Goal: Task Accomplishment & Management: Use online tool/utility

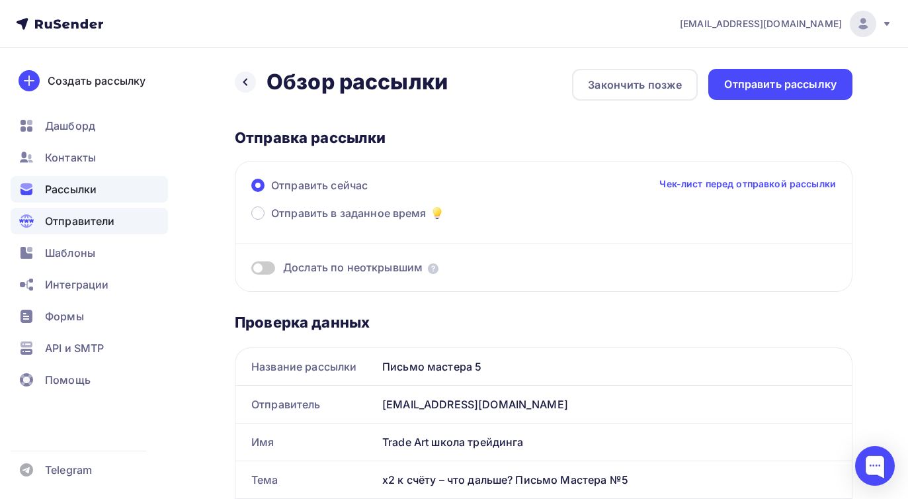
click at [89, 226] on span "Отправители" at bounding box center [80, 221] width 70 height 16
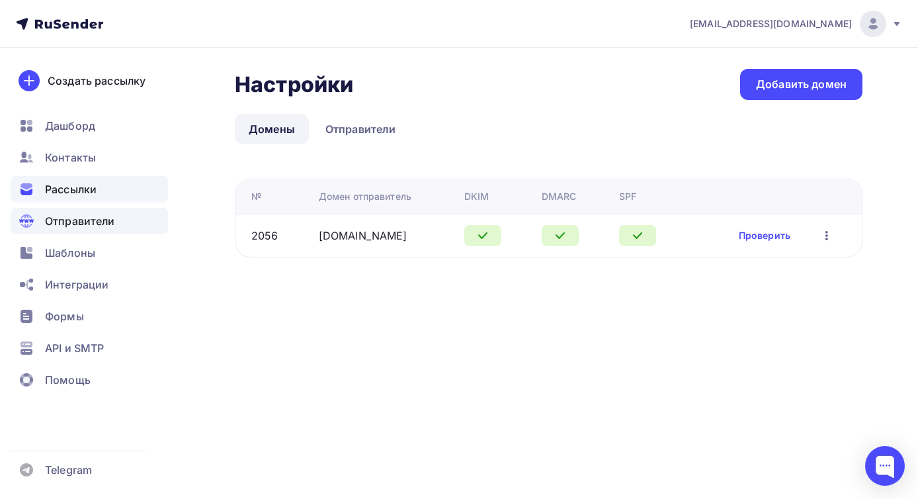
click at [66, 196] on span "Рассылки" at bounding box center [71, 189] width 52 height 16
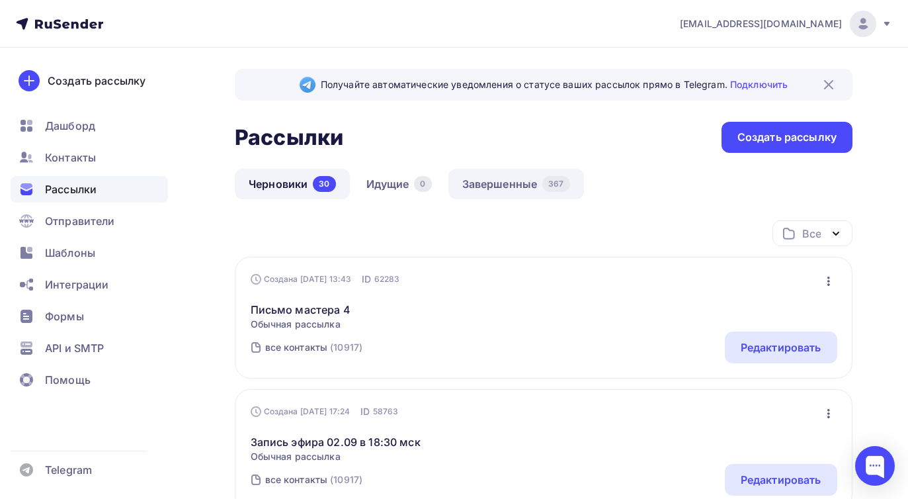
click at [516, 188] on link "Завершенные 367" at bounding box center [516, 184] width 136 height 30
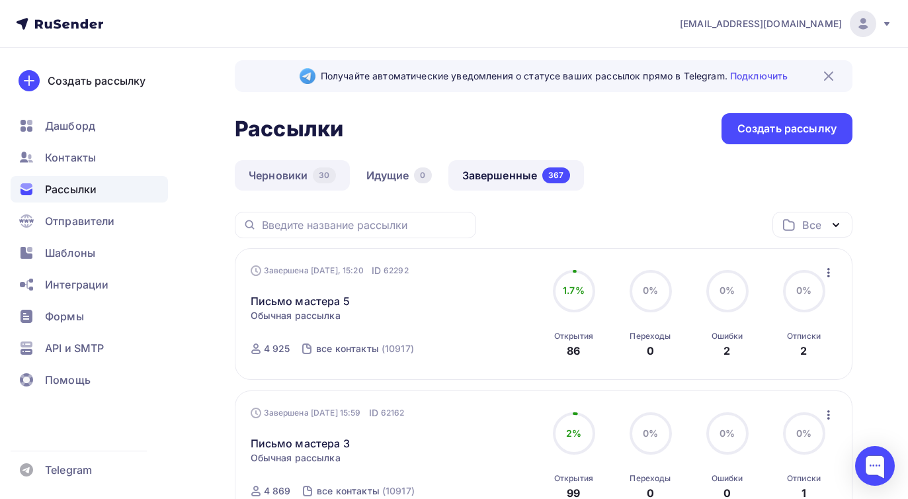
scroll to position [5, 0]
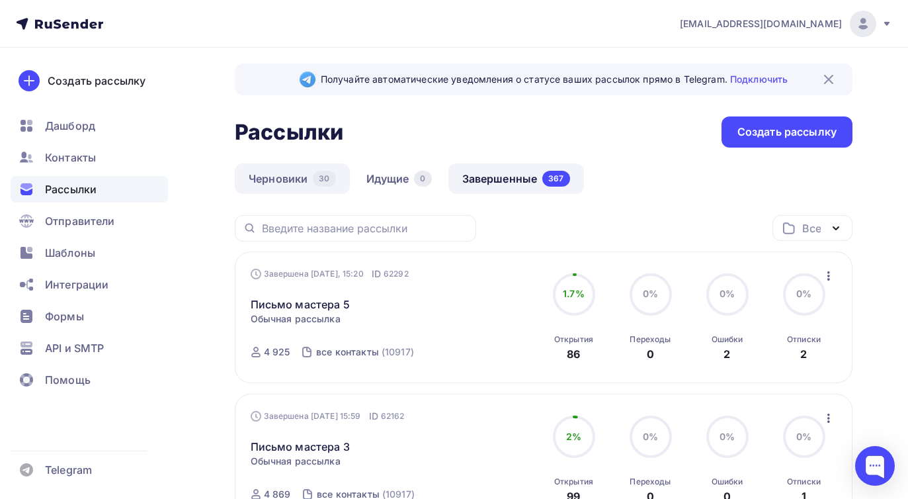
click at [288, 178] on link "Черновики 30" at bounding box center [292, 178] width 115 height 30
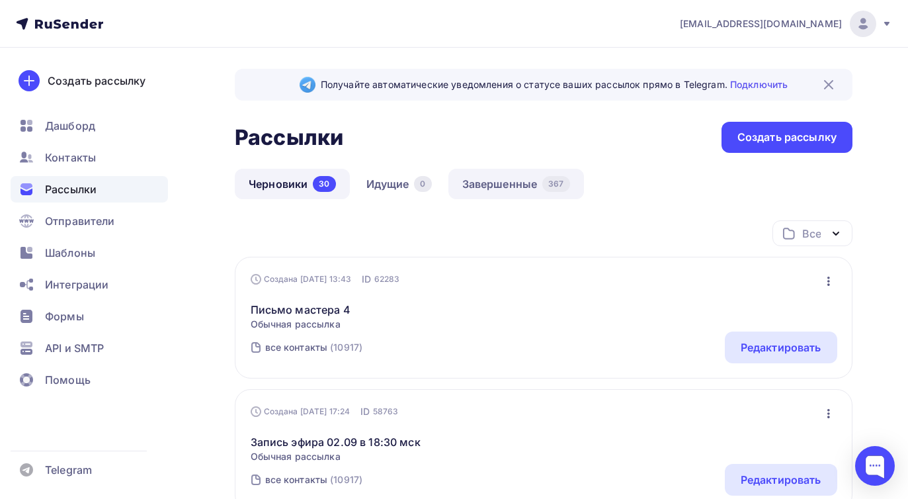
click at [502, 179] on link "Завершенные 367" at bounding box center [516, 184] width 136 height 30
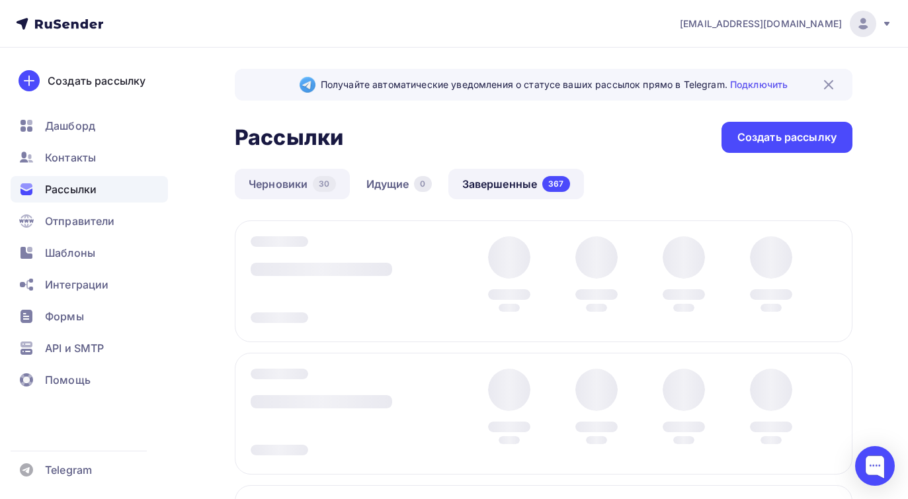
click at [313, 177] on link "Черновики 30" at bounding box center [292, 184] width 115 height 30
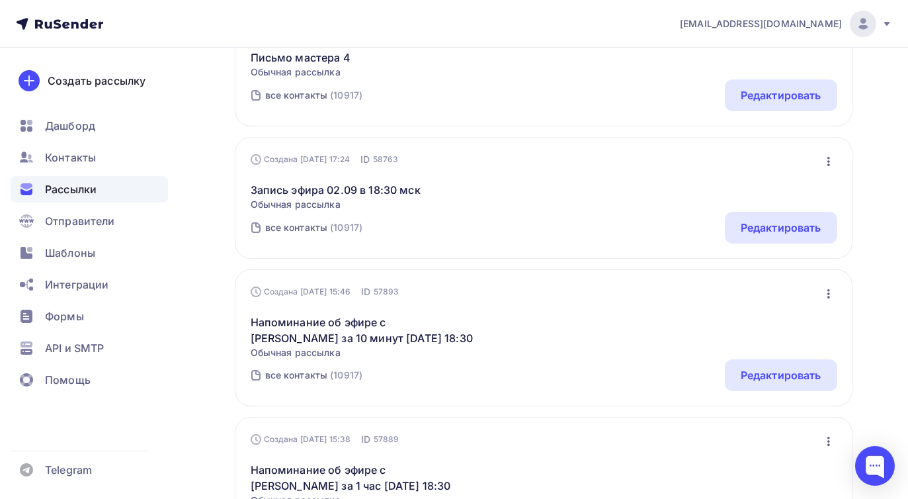
scroll to position [7, 0]
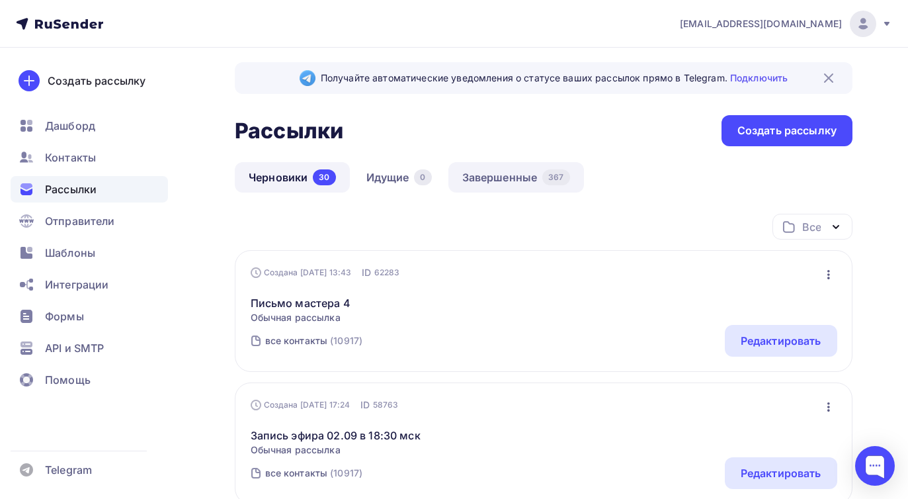
click at [518, 167] on link "Завершенные 367" at bounding box center [516, 177] width 136 height 30
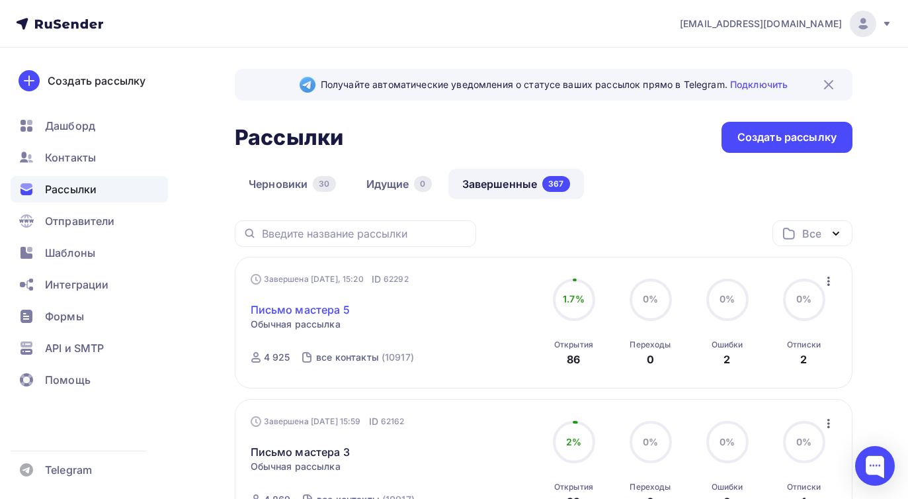
click at [337, 310] on link "Письмо мастера 5" at bounding box center [300, 309] width 99 height 16
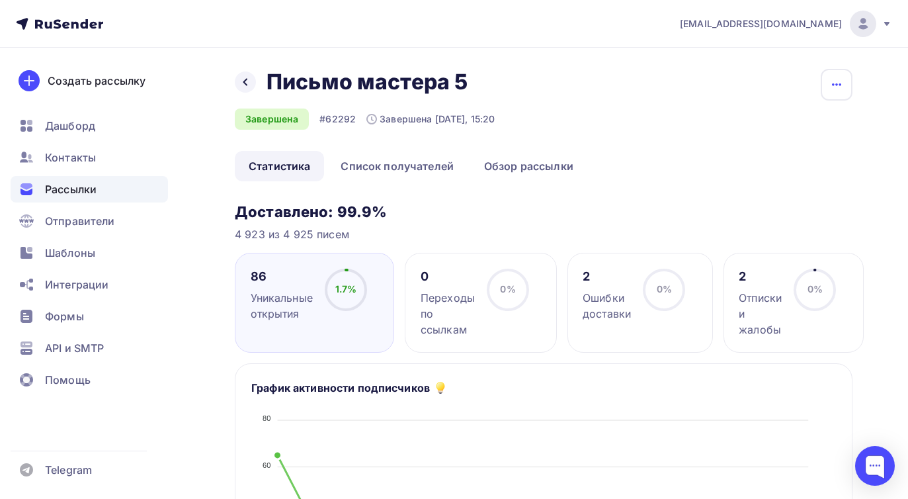
click at [833, 91] on icon "button" at bounding box center [836, 85] width 16 height 16
click at [797, 126] on div "Копировать" at bounding box center [786, 126] width 127 height 16
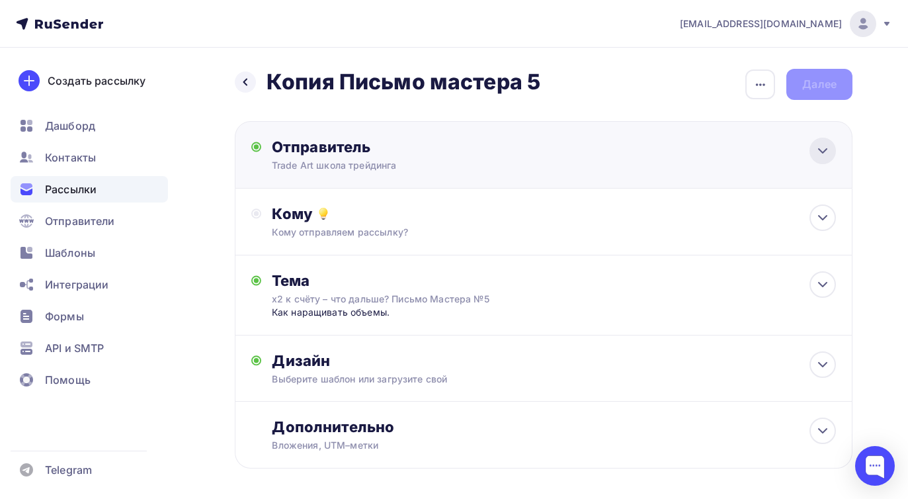
click at [818, 143] on icon at bounding box center [823, 151] width 16 height 16
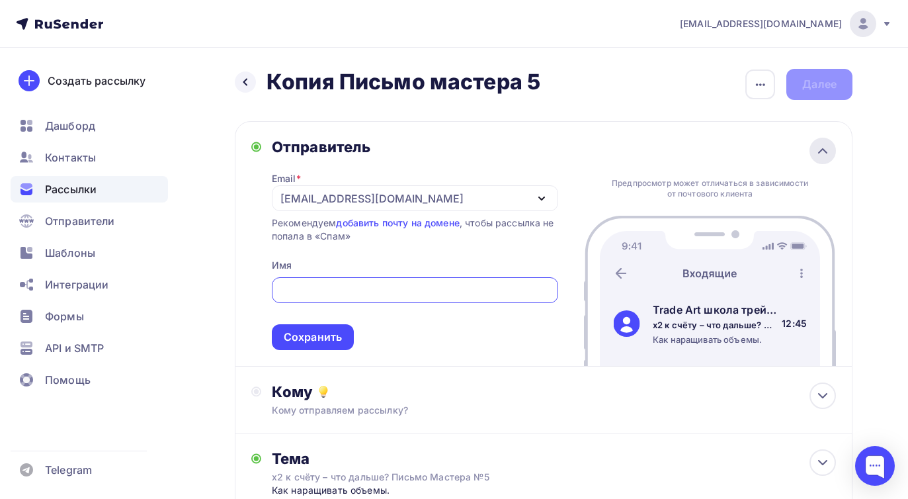
type input "Trade Art школа трейдинга"
click at [832, 149] on div at bounding box center [822, 151] width 26 height 26
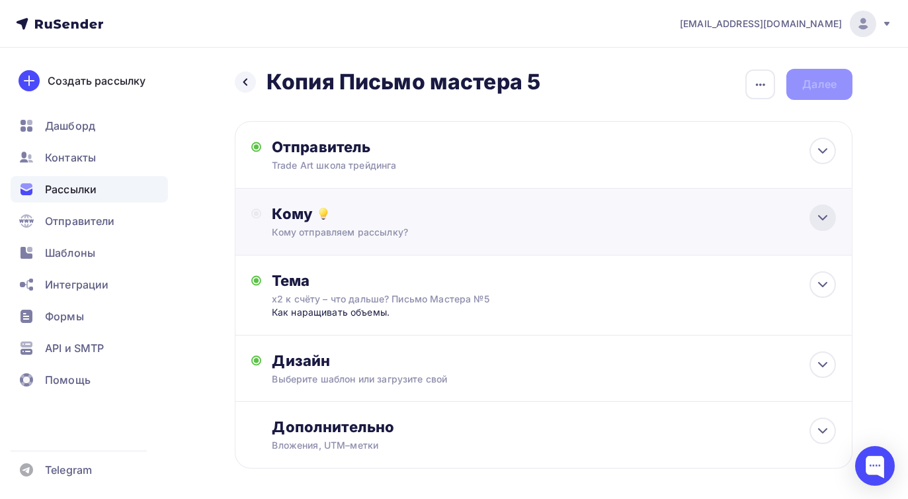
click at [822, 216] on icon at bounding box center [823, 218] width 16 height 16
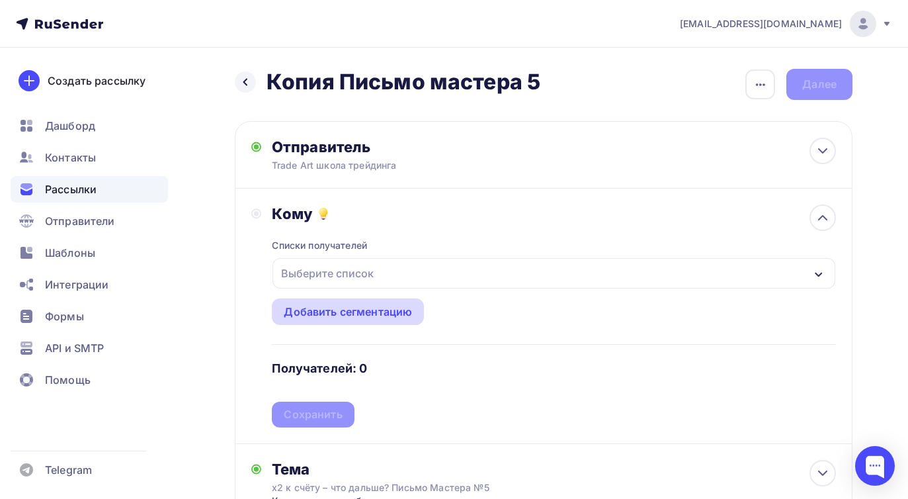
click at [323, 318] on div "Добавить сегментацию" at bounding box center [348, 311] width 128 height 16
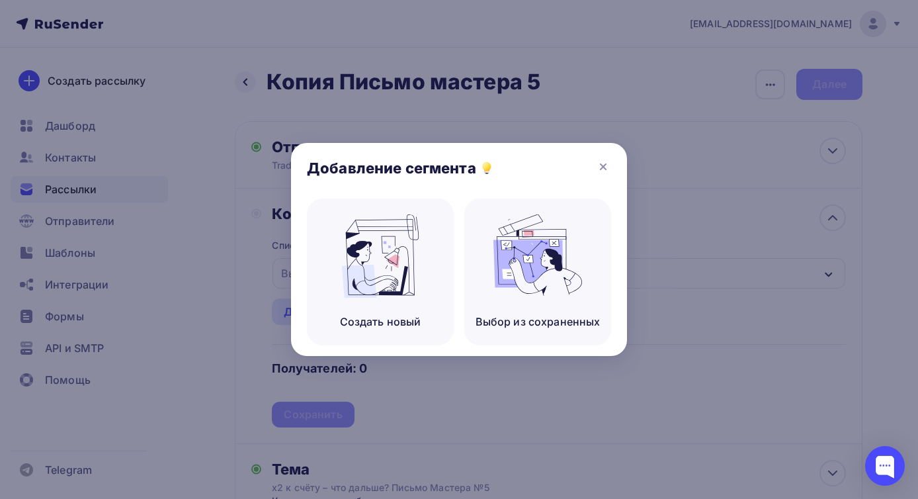
drag, startPoint x: 612, startPoint y: 155, endPoint x: 606, endPoint y: 162, distance: 8.5
click at [610, 155] on div "Добавление сегмента" at bounding box center [459, 171] width 336 height 56
click at [605, 164] on icon at bounding box center [602, 166] width 5 height 5
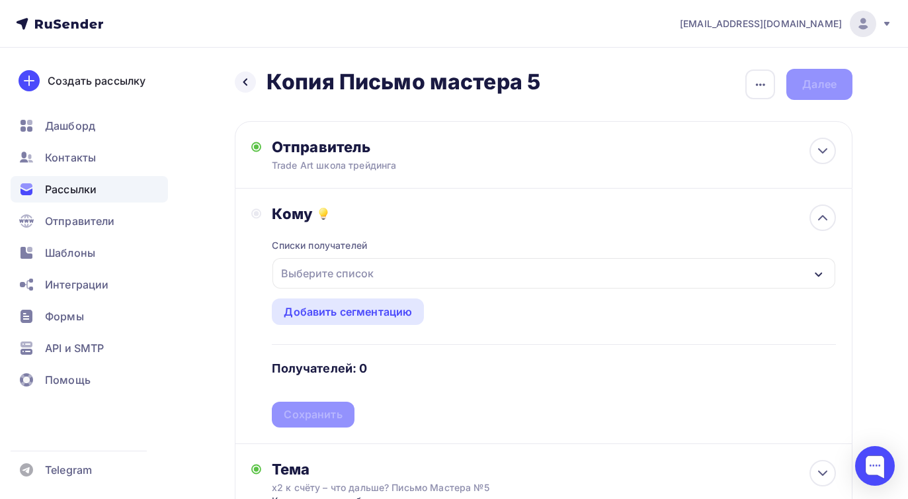
click at [349, 267] on div "Выберите список" at bounding box center [327, 273] width 103 height 24
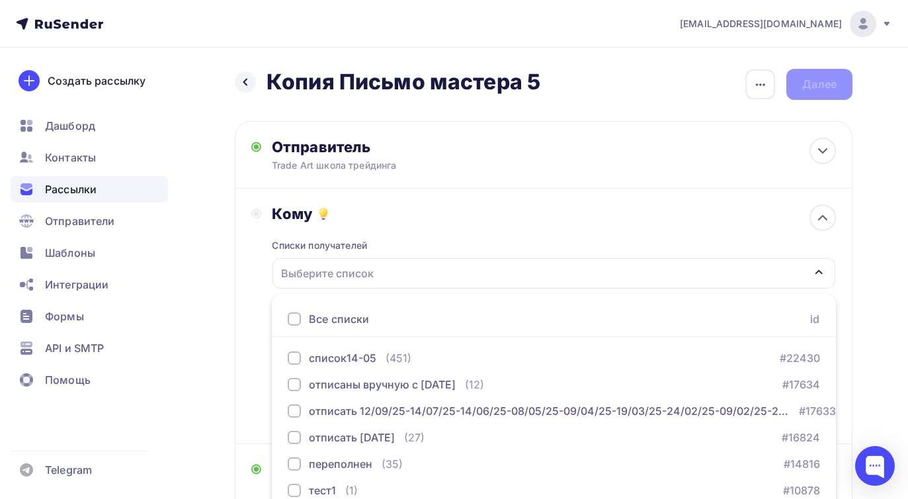
scroll to position [97, 0]
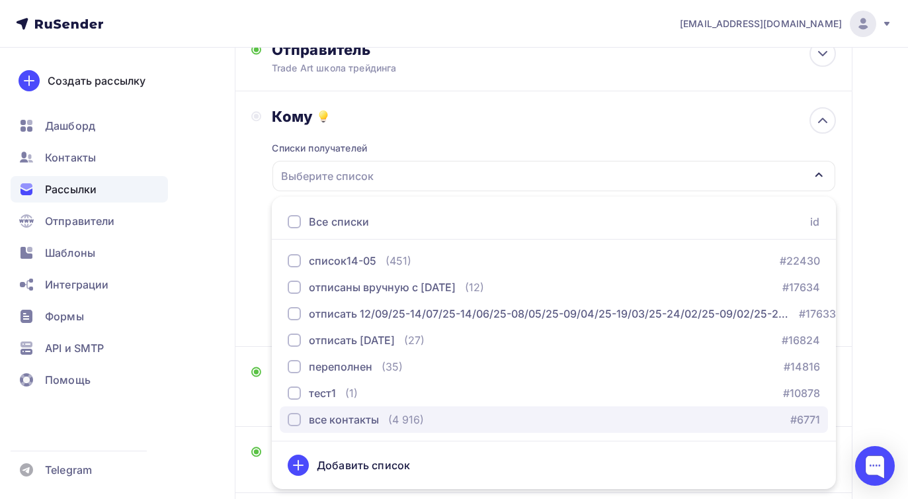
click at [325, 418] on div "все контакты" at bounding box center [344, 419] width 70 height 16
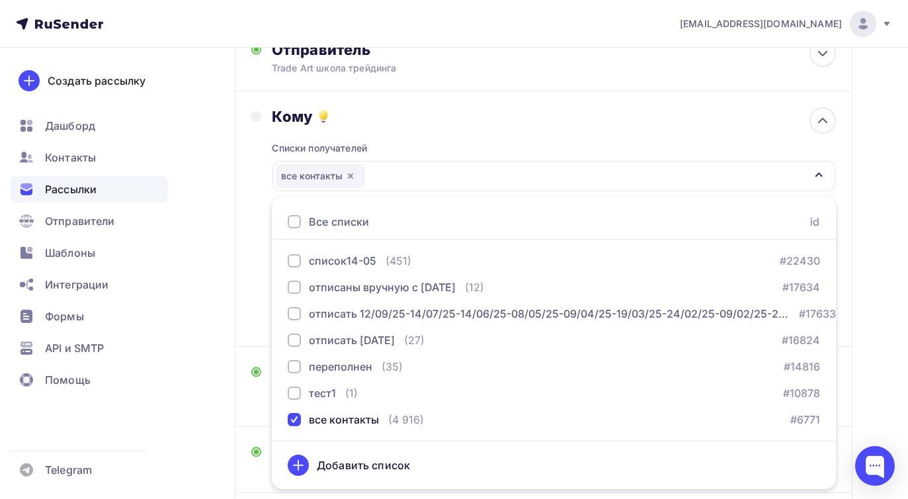
click at [199, 285] on div "Назад Копия Письмо мастера 5 Копия Письмо мастера 5 Закончить позже Переименова…" at bounding box center [454, 297] width 908 height 694
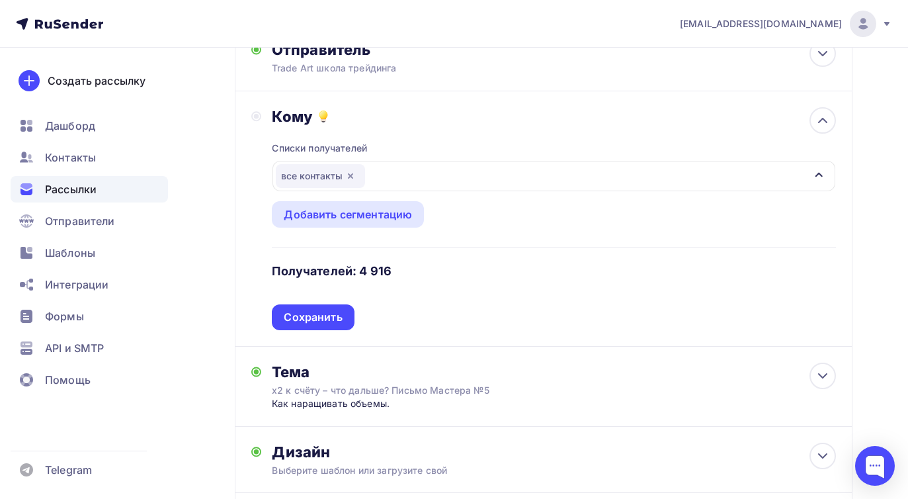
click at [313, 313] on div "Сохранить" at bounding box center [313, 316] width 58 height 15
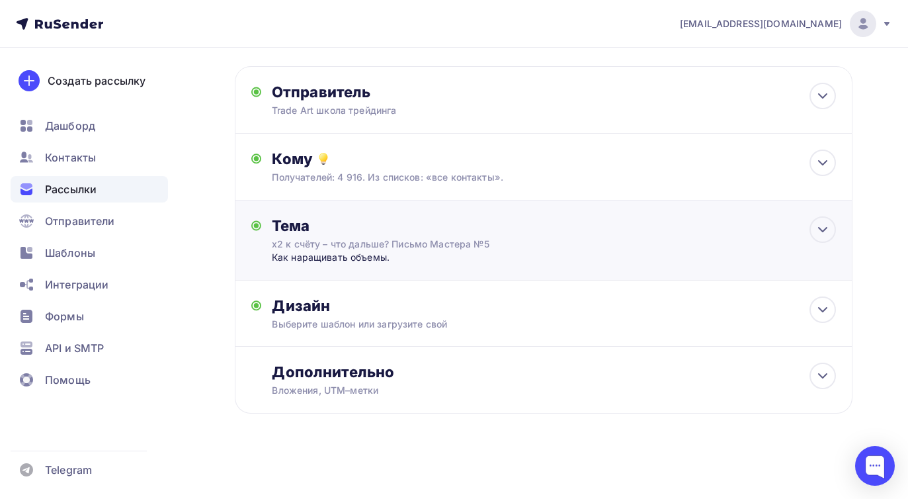
click at [754, 231] on div "Тема х2 к счёту – что дальше? Письмо Мастера №5 Как наращивать объемы. Тема * х…" at bounding box center [544, 240] width 618 height 80
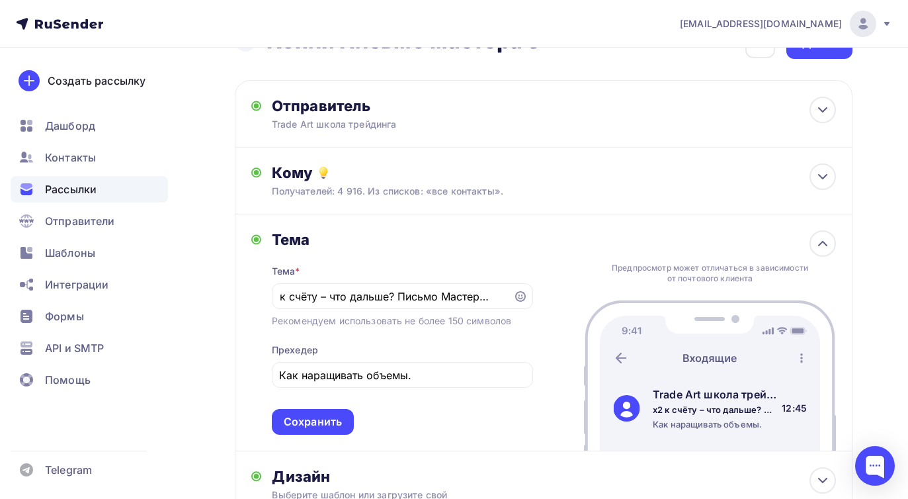
scroll to position [0, 0]
click at [368, 290] on input "х2 к счёту – что дальше? Письмо Мастера №5" at bounding box center [392, 296] width 226 height 16
drag, startPoint x: 429, startPoint y: 299, endPoint x: 243, endPoint y: 300, distance: 186.4
click at [243, 300] on div "Тема Тема * х2 к счёту – что дальше? Письмо Мастера №5 Рекомендуем использовать…" at bounding box center [544, 332] width 618 height 237
click at [350, 296] on input "х2 к счёту – что дальше? Письмо Мастера №5" at bounding box center [392, 296] width 226 height 16
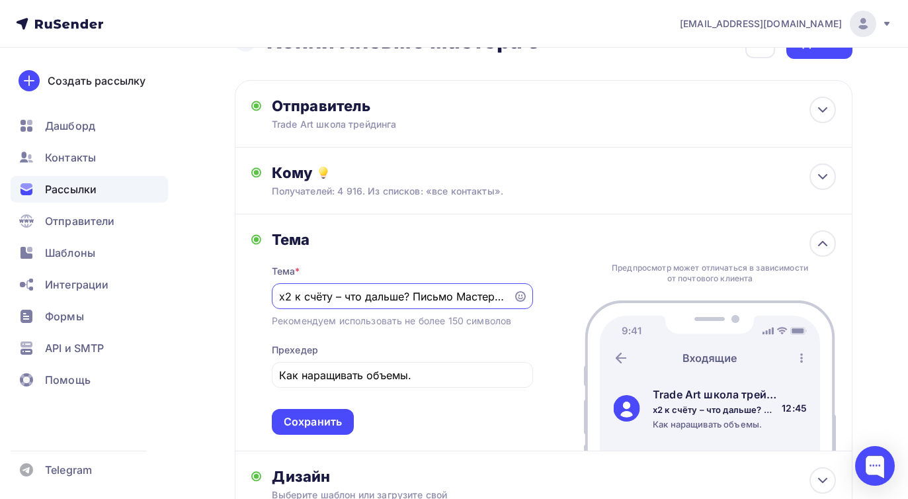
paste input "ы мог(ла) заработать на этом движении. Письмо №6"
drag, startPoint x: 325, startPoint y: 298, endPoint x: 241, endPoint y: 297, distance: 84.6
click at [241, 297] on div "Тема Тема * ты мог(ла) заработать на этом движении. Письмо №6 Рекомендуем испол…" at bounding box center [544, 332] width 618 height 237
click at [303, 298] on input "ты мог(ла) заработать на этом движении. Письмо №6" at bounding box center [392, 296] width 226 height 16
click at [280, 297] on input "ты мог(ла) заработать на этом движении. Письмо №6" at bounding box center [392, 296] width 226 height 16
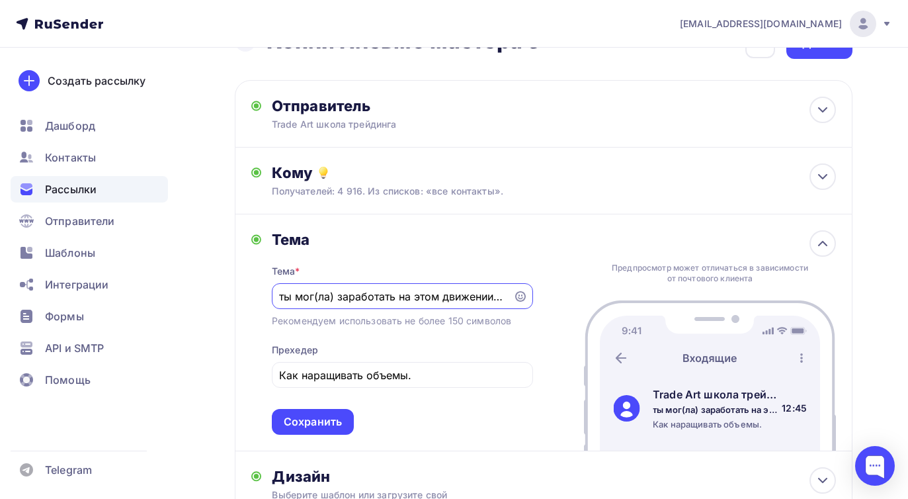
paste input "{{name}}"
type input "{{name}}, ты мог(ла) заработать на этом движении. Письмо №6"
click at [331, 380] on input "Как наращивать объемы." at bounding box center [402, 375] width 246 height 16
paste input "о не знал(а) про него. Показываю, как не упустить следующее ⬇️"
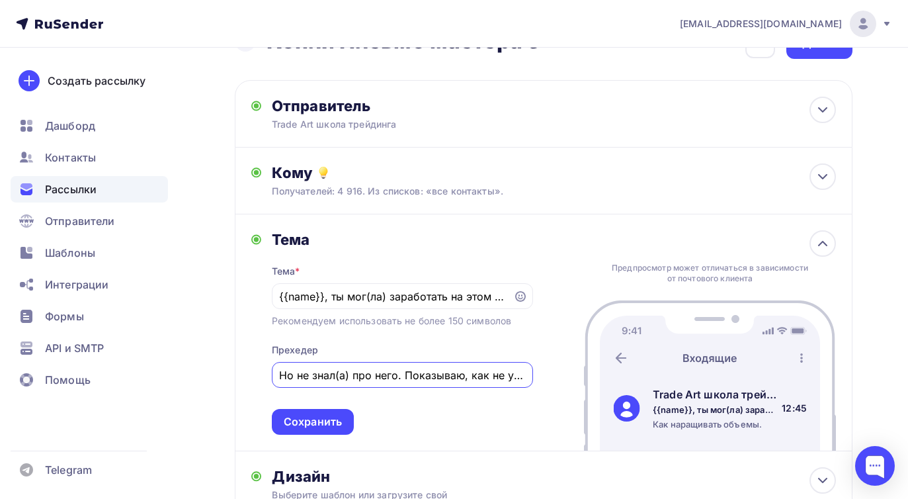
scroll to position [0, 105]
type input "Но не знал(а) про него. Показываю, как не упустить следующее ⬇️"
click at [321, 420] on div "Сохранить" at bounding box center [313, 421] width 58 height 15
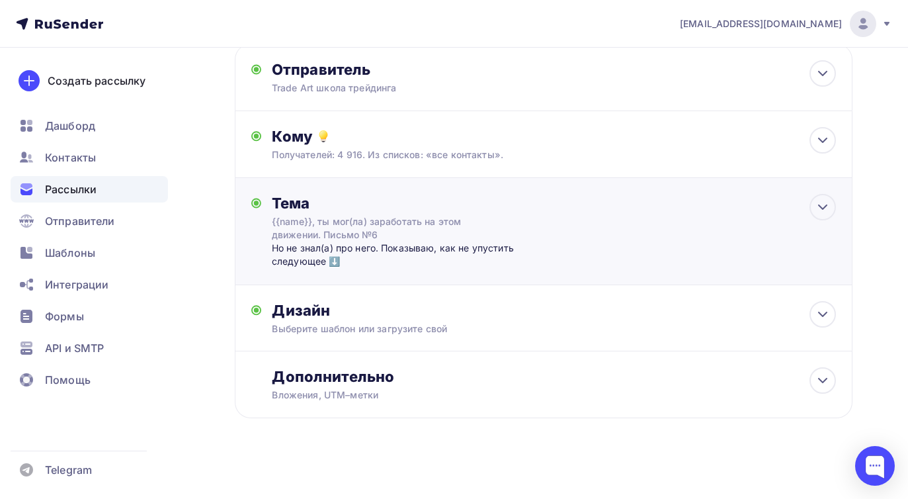
scroll to position [82, 0]
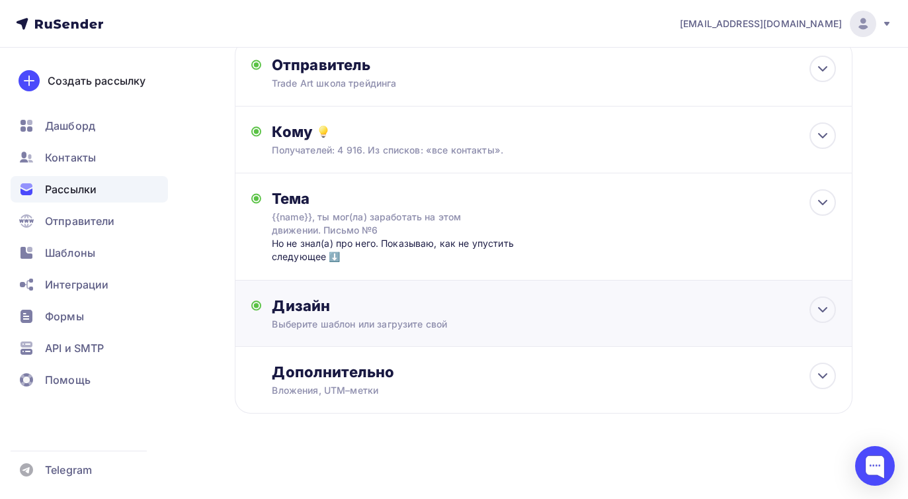
click at [454, 309] on div "Дизайн" at bounding box center [554, 305] width 564 height 19
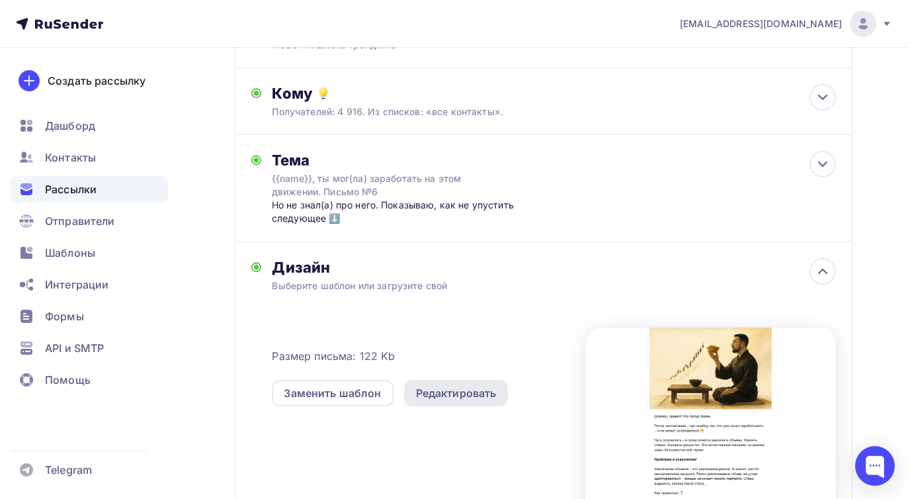
scroll to position [204, 0]
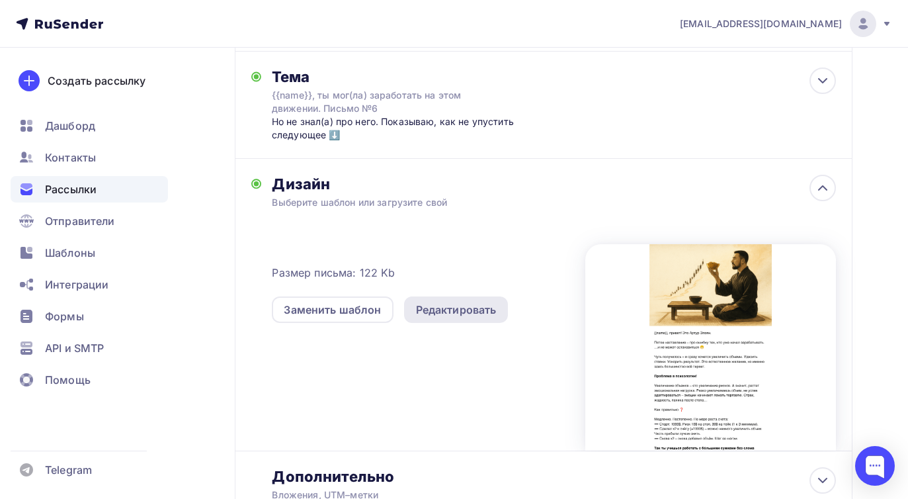
click at [448, 310] on div "Редактировать" at bounding box center [456, 309] width 81 height 16
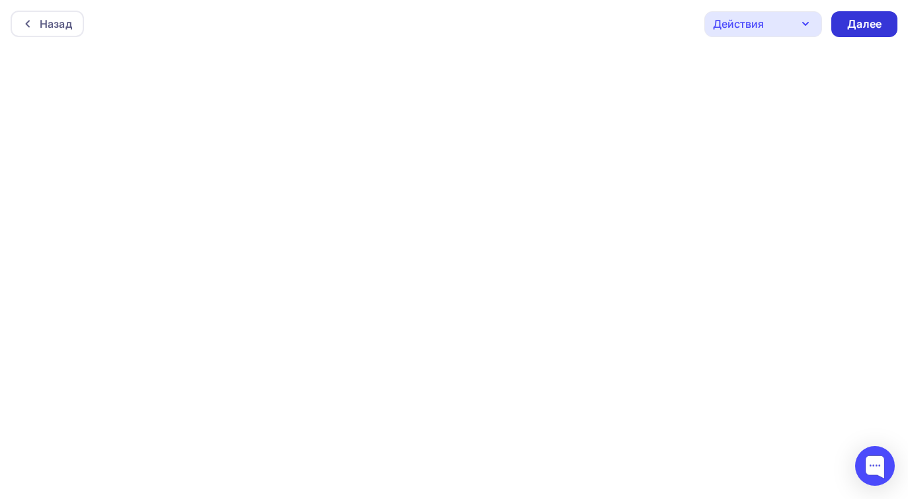
click at [859, 22] on div "Далее" at bounding box center [864, 24] width 34 height 15
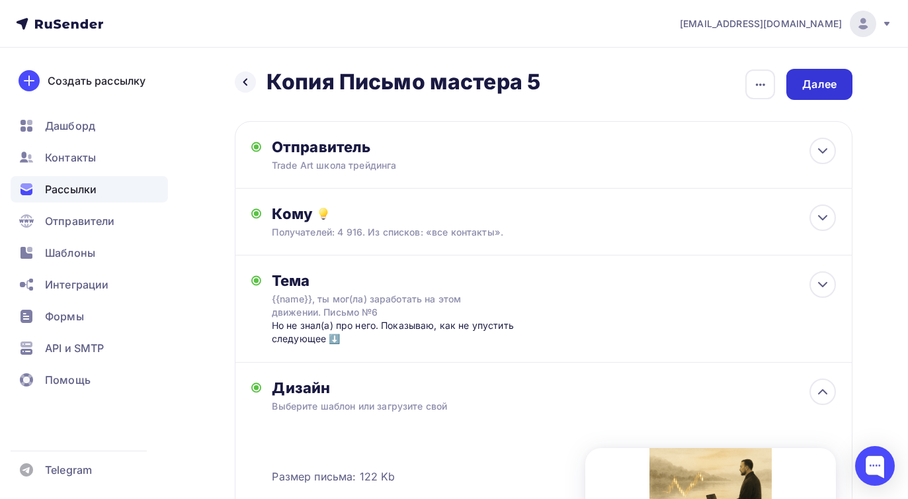
click at [833, 85] on div "Далее" at bounding box center [819, 84] width 34 height 15
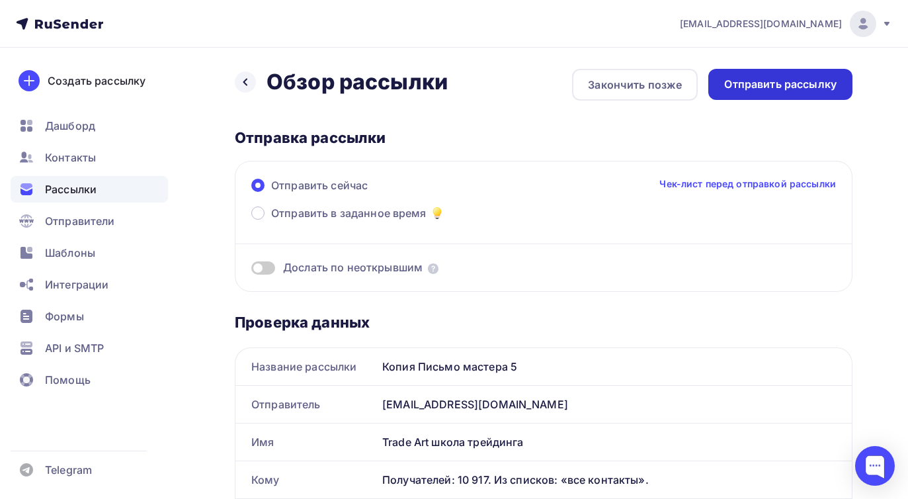
click at [790, 85] on div "Отправить рассылку" at bounding box center [780, 84] width 112 height 15
